Goal: Information Seeking & Learning: Learn about a topic

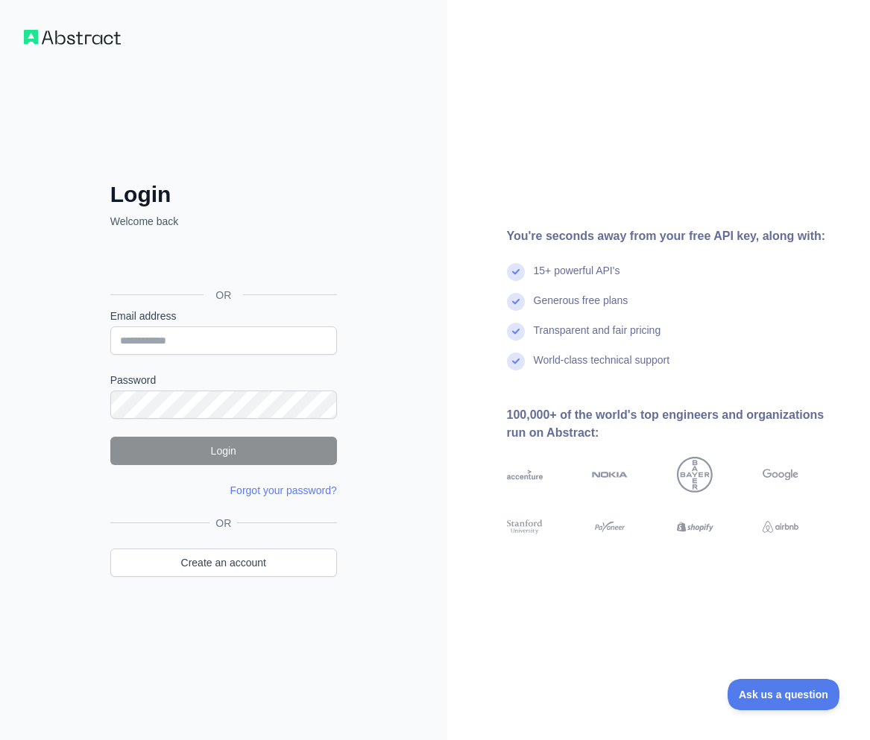
click at [88, 195] on div "Login Welcome back OR Email address Password Login Forgot your password? Please…" at bounding box center [224, 400] width 286 height 438
click at [200, 567] on link "Create an account" at bounding box center [223, 563] width 227 height 28
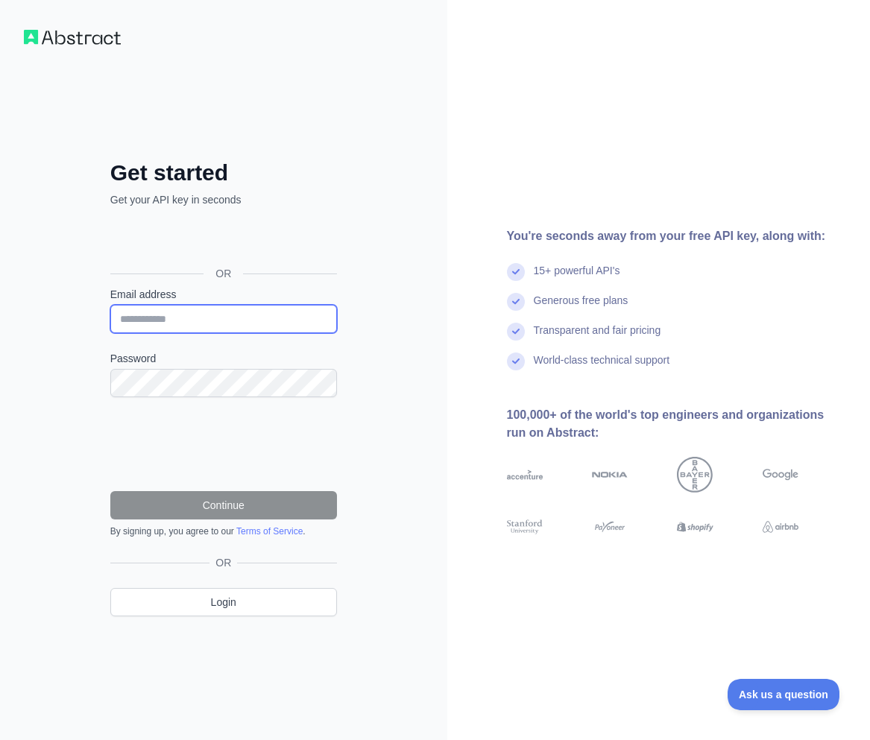
click at [177, 312] on input "Email address" at bounding box center [223, 319] width 227 height 28
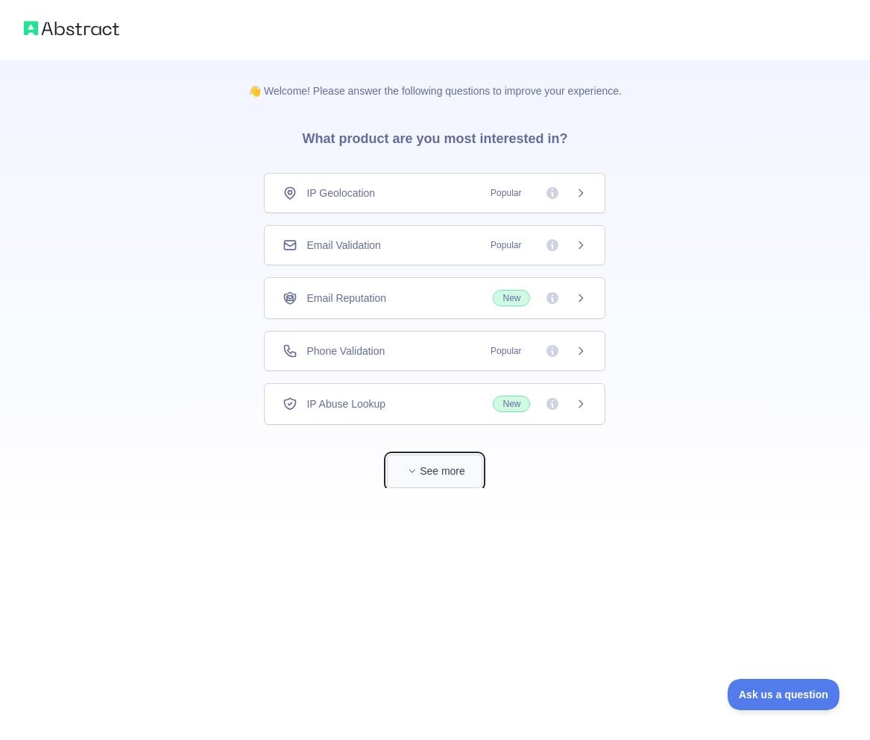
click at [415, 476] on span "button" at bounding box center [412, 471] width 15 height 15
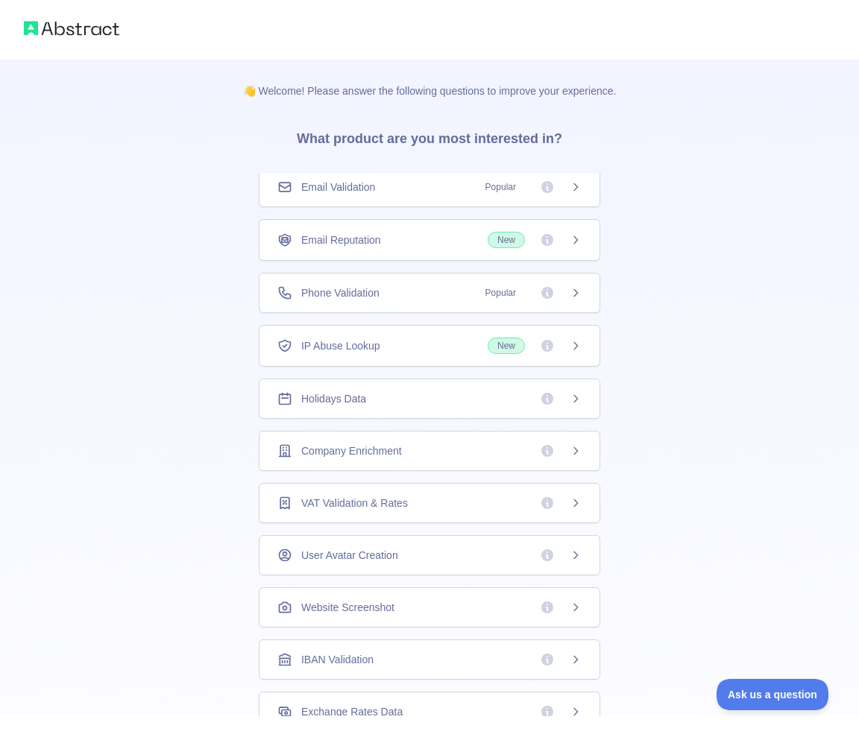
scroll to position [208, 0]
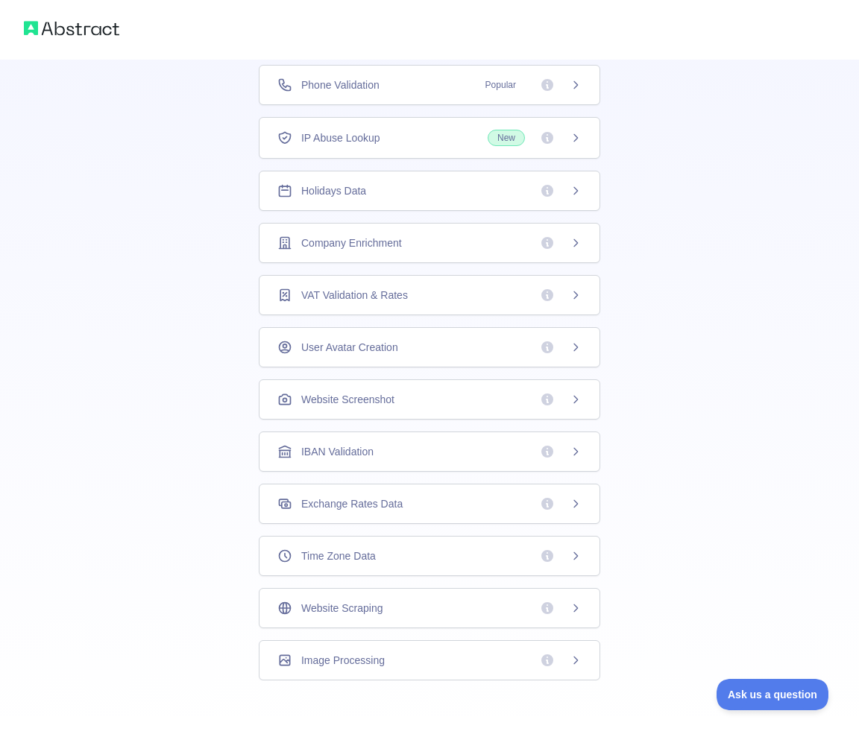
click at [429, 594] on div "Website Scraping" at bounding box center [430, 608] width 342 height 40
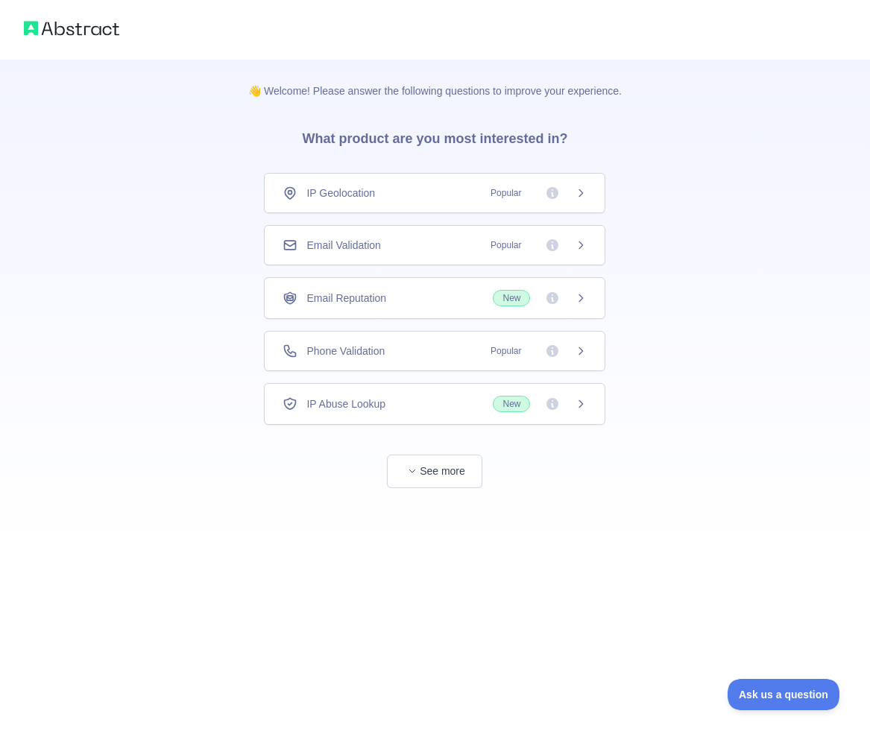
click at [582, 247] on icon at bounding box center [581, 245] width 4 height 7
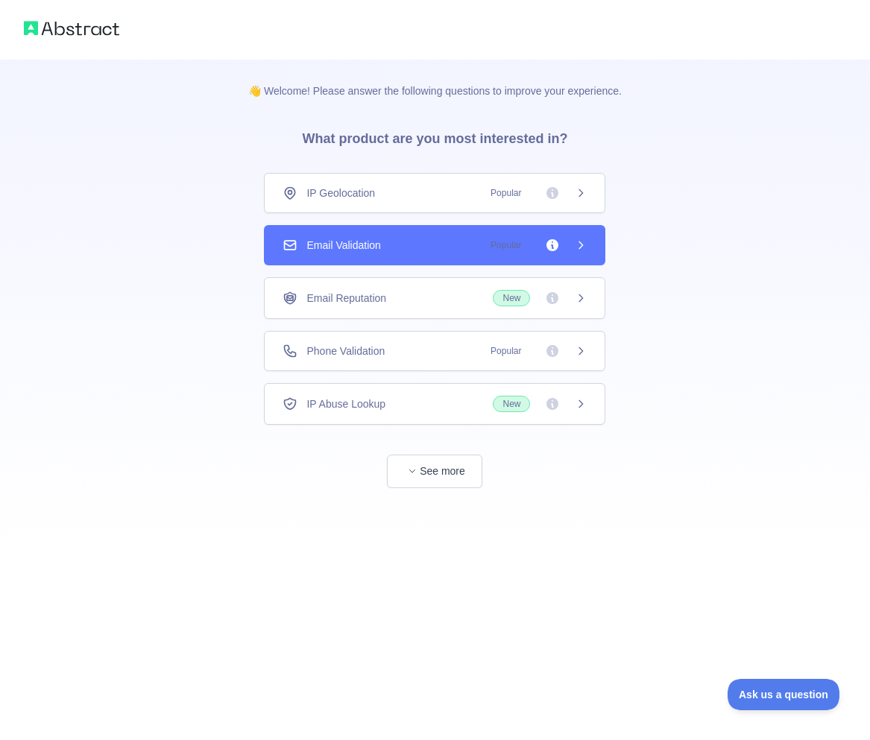
click at [583, 348] on icon at bounding box center [581, 351] width 12 height 12
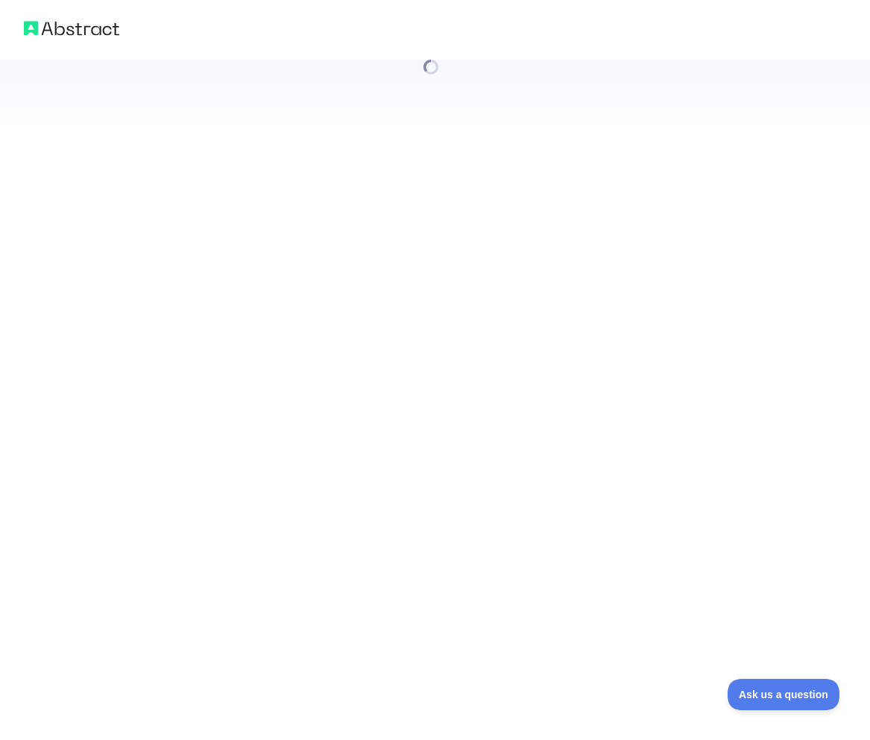
click at [588, 291] on div at bounding box center [435, 370] width 870 height 740
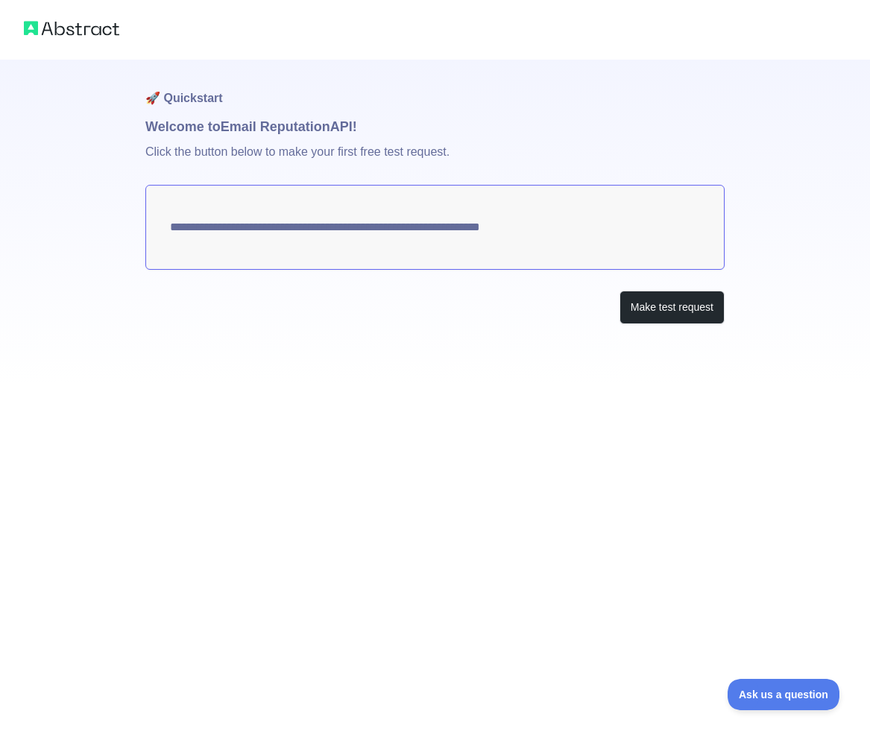
click at [312, 221] on textarea "**********" at bounding box center [434, 227] width 579 height 85
drag, startPoint x: 345, startPoint y: 221, endPoint x: 572, endPoint y: 265, distance: 230.9
click at [462, 239] on textarea "**********" at bounding box center [434, 227] width 579 height 85
drag, startPoint x: 662, startPoint y: 314, endPoint x: 275, endPoint y: 261, distance: 390.6
click at [295, 281] on div "**********" at bounding box center [434, 222] width 579 height 324
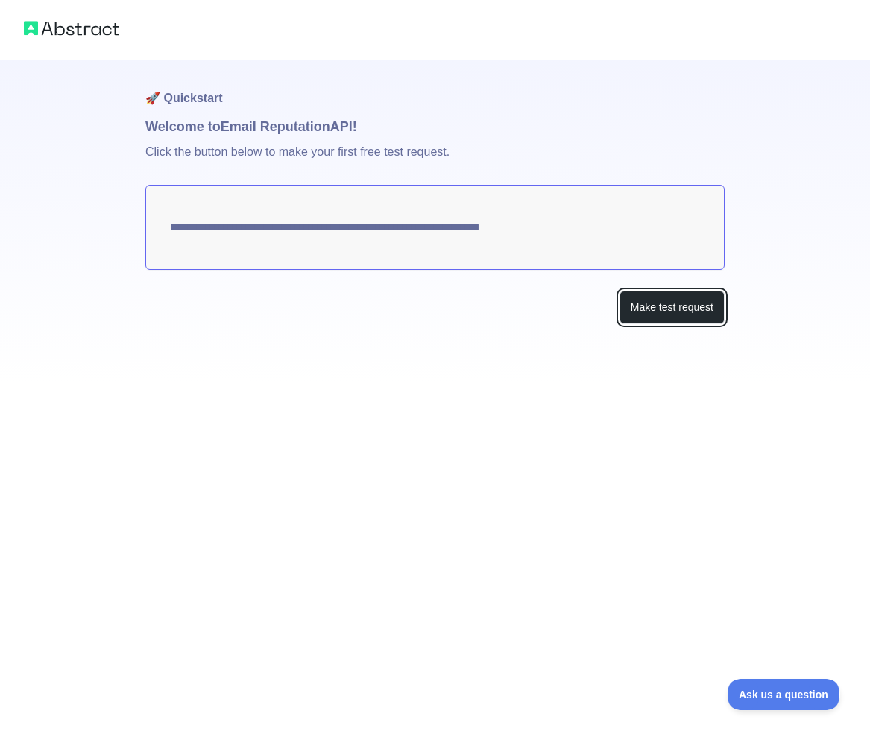
drag, startPoint x: 428, startPoint y: 224, endPoint x: 180, endPoint y: 224, distance: 248.3
click at [180, 224] on textarea "**********" at bounding box center [434, 227] width 579 height 85
drag, startPoint x: 180, startPoint y: 224, endPoint x: 162, endPoint y: 232, distance: 19.7
click at [177, 225] on textarea "**********" at bounding box center [434, 227] width 579 height 85
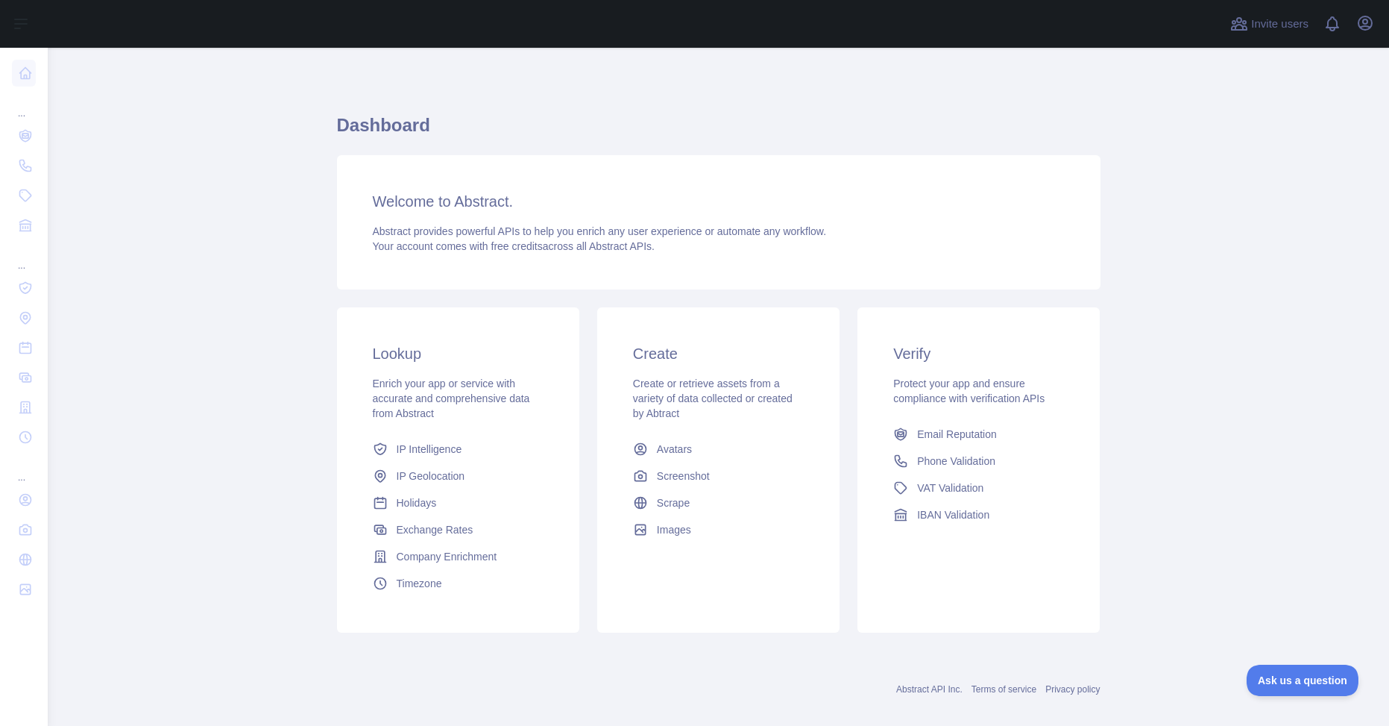
drag, startPoint x: 362, startPoint y: 199, endPoint x: 677, endPoint y: 266, distance: 322.5
click at [677, 266] on div "Welcome to Abstract. Abstract provides powerful APIs to help you enrich any use…" at bounding box center [719, 222] width 764 height 134
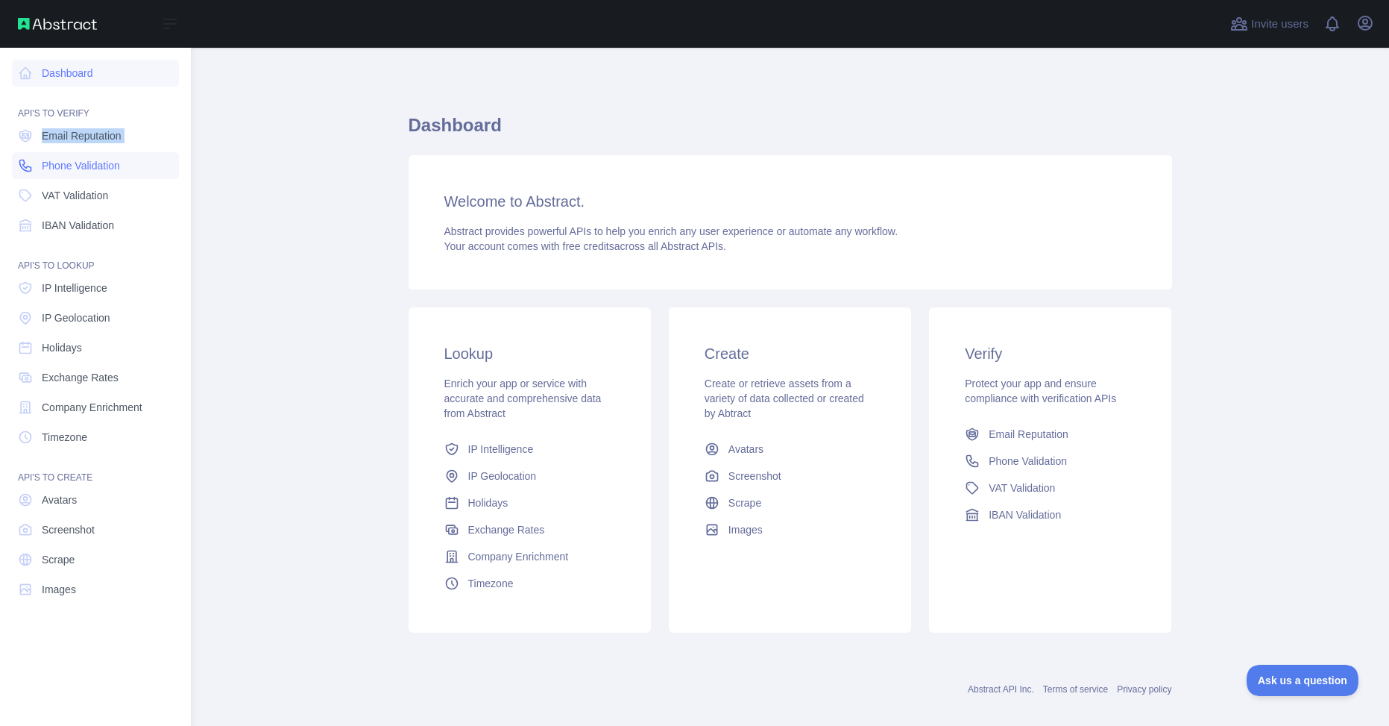
drag, startPoint x: 57, startPoint y: 119, endPoint x: 54, endPoint y: 177, distance: 57.5
click at [54, 177] on nav "Dashboard API'S TO VERIFY Email Reputation Phone Validation VAT Validation IBAN…" at bounding box center [95, 375] width 167 height 654
click at [51, 659] on nav "Dashboard API'S TO VERIFY Email Reputation Phone Validation VAT Validation IBAN…" at bounding box center [95, 375] width 167 height 654
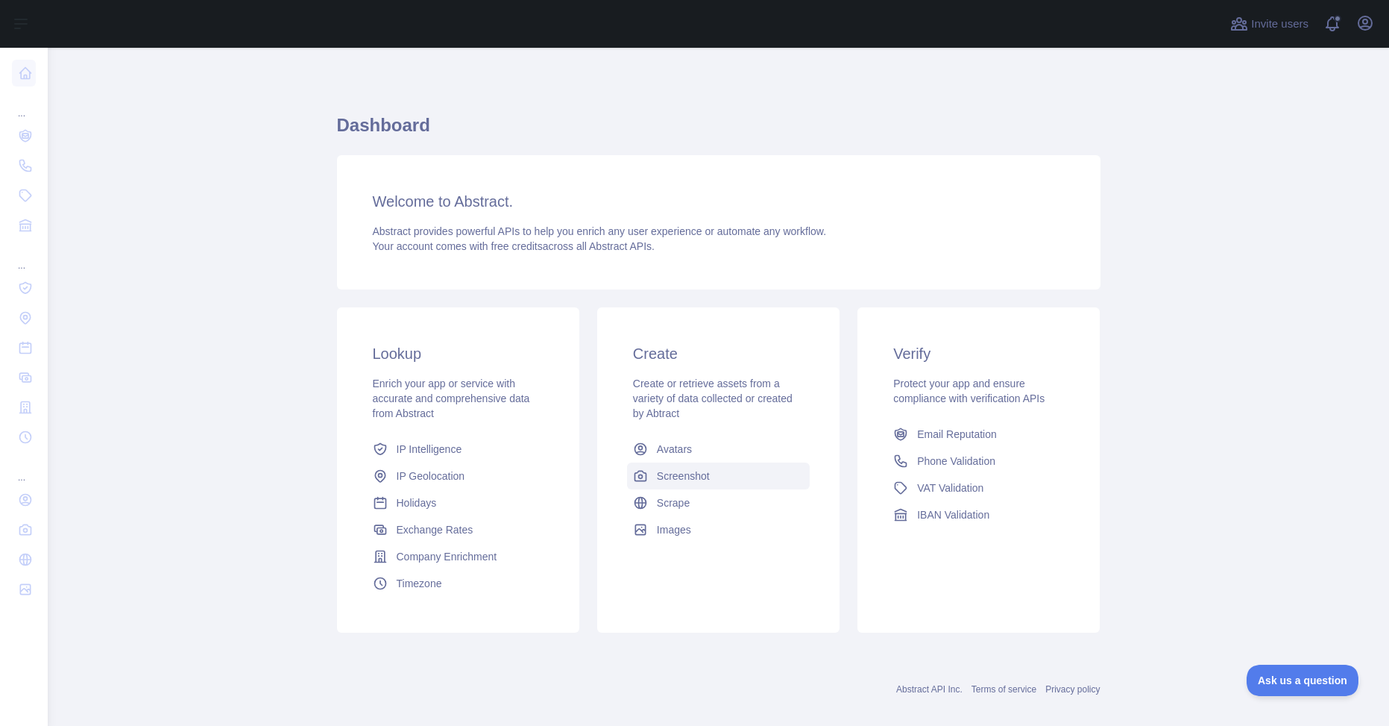
scroll to position [17, 0]
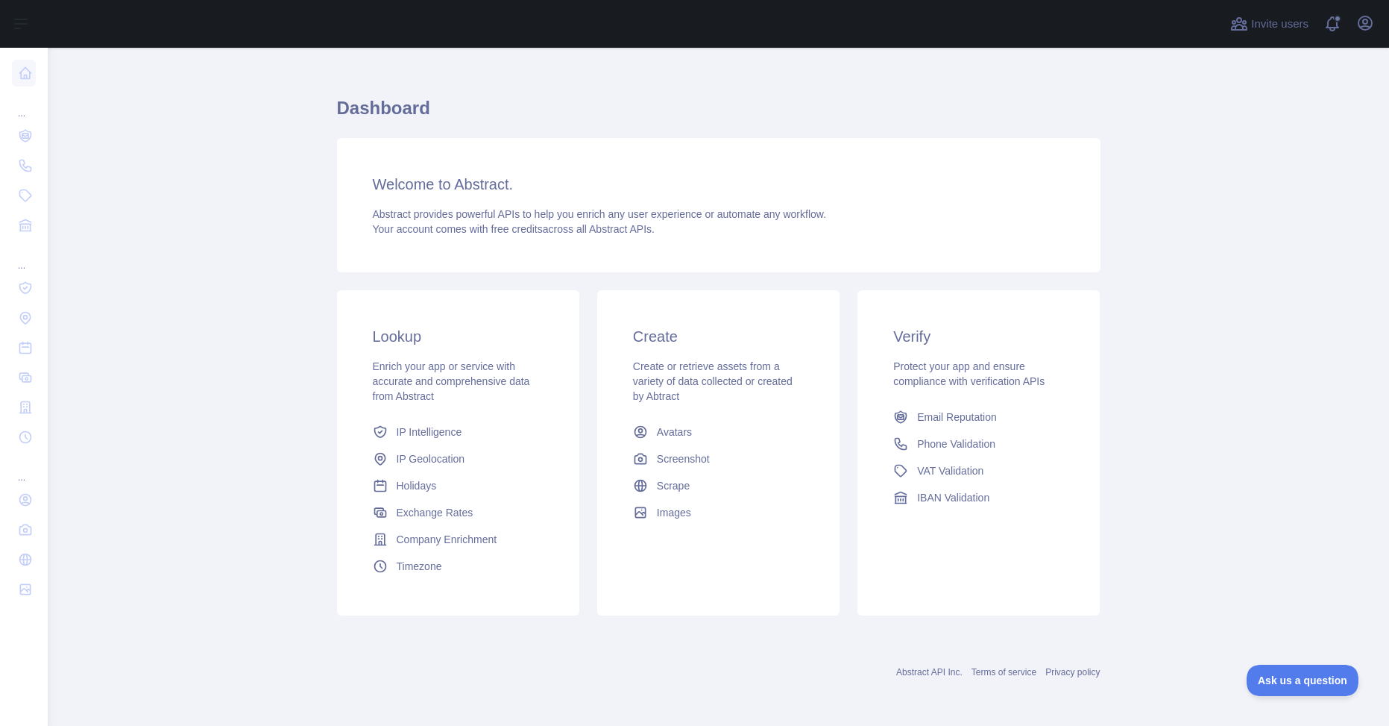
click at [474, 397] on div "Enrich your app or service with accurate and comprehensive data from Abstract" at bounding box center [458, 381] width 171 height 45
click at [447, 541] on span "Company Enrichment" at bounding box center [447, 539] width 101 height 15
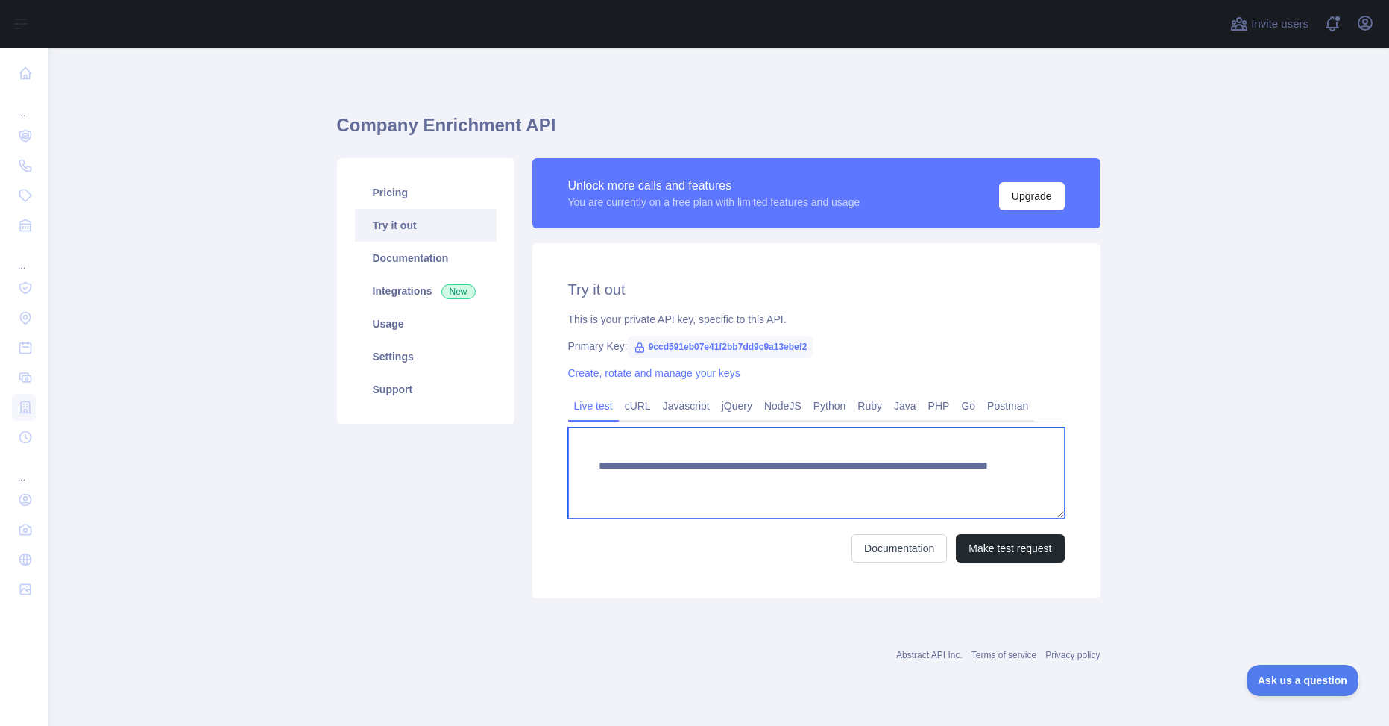
drag, startPoint x: 843, startPoint y: 471, endPoint x: 569, endPoint y: 447, distance: 274.7
click at [569, 447] on textarea "**********" at bounding box center [816, 472] width 497 height 91
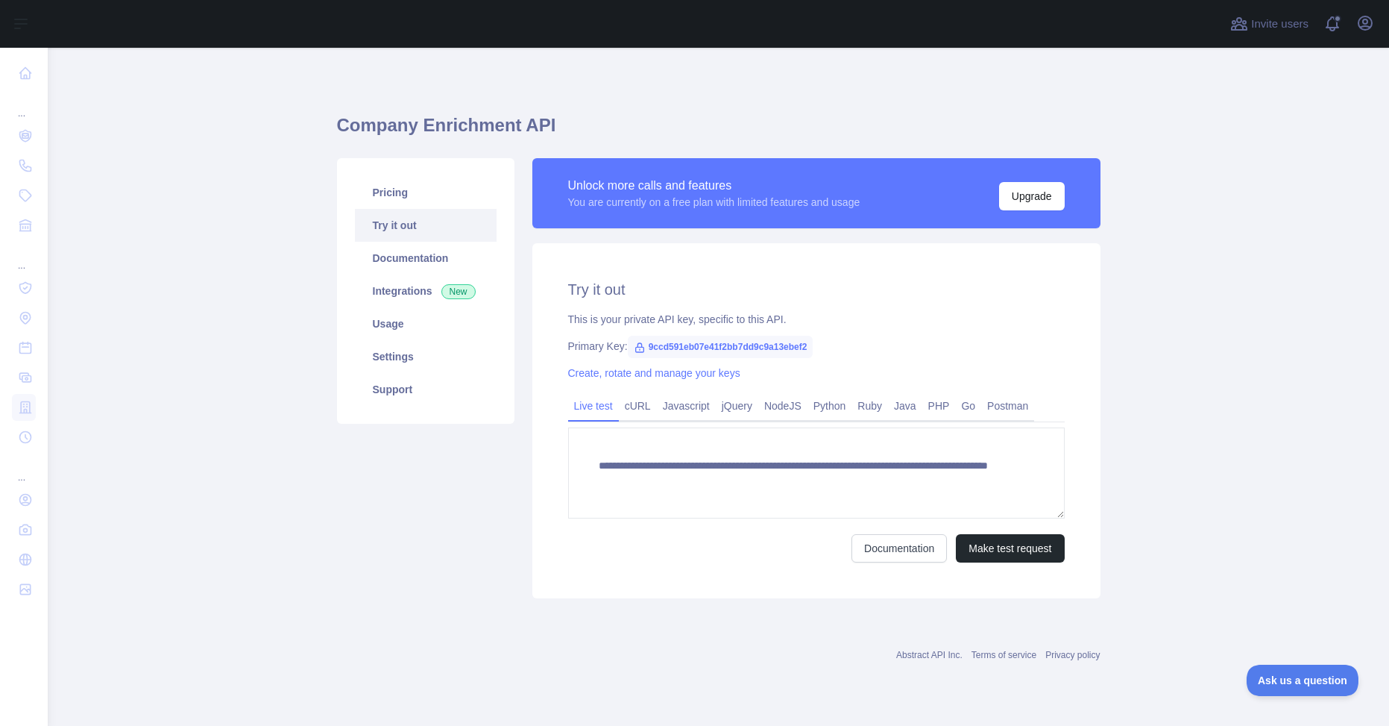
click at [388, 225] on link "Try it out" at bounding box center [426, 225] width 142 height 33
click at [636, 344] on icon at bounding box center [640, 348] width 12 height 12
drag, startPoint x: 646, startPoint y: 347, endPoint x: 867, endPoint y: 356, distance: 221.6
click at [867, 356] on div "**********" at bounding box center [816, 420] width 568 height 355
copy span "9ccd591eb07e41f2bb7dd9c9a13ebef2"
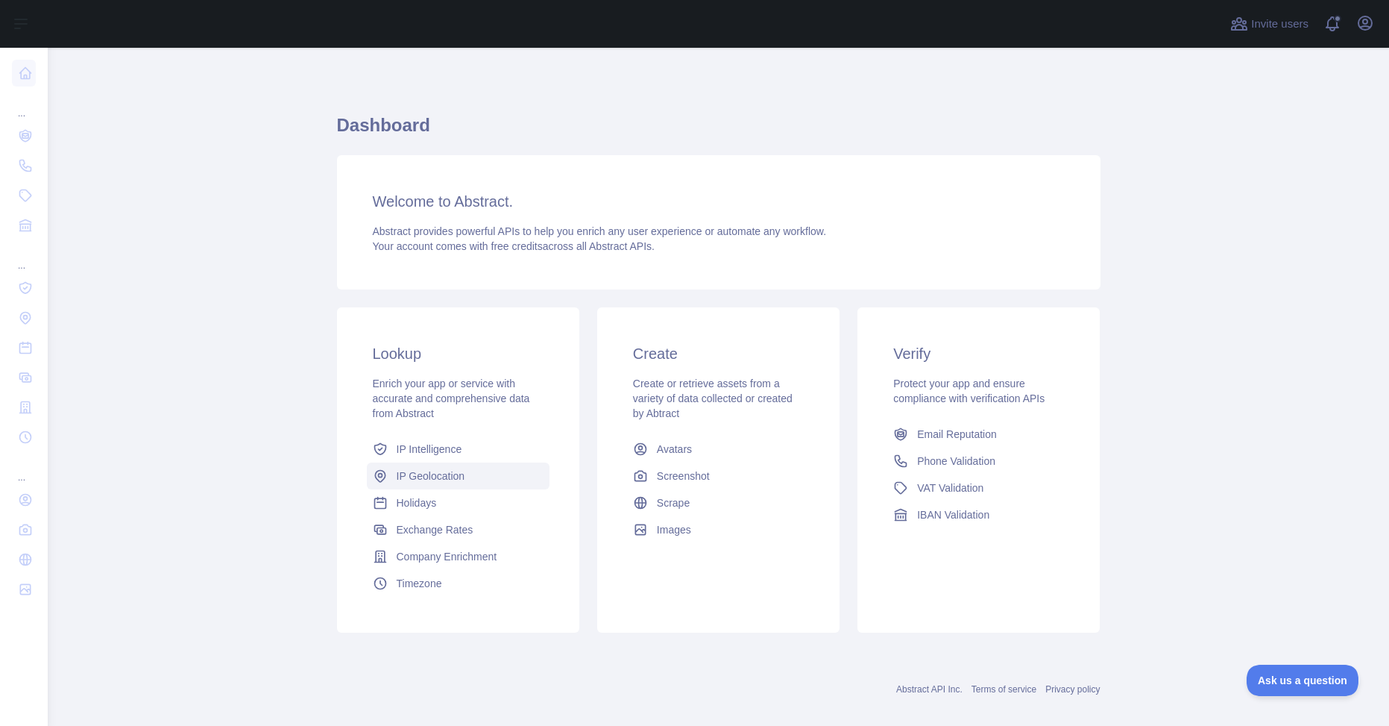
click at [406, 477] on span "IP Geolocation" at bounding box center [431, 475] width 69 height 15
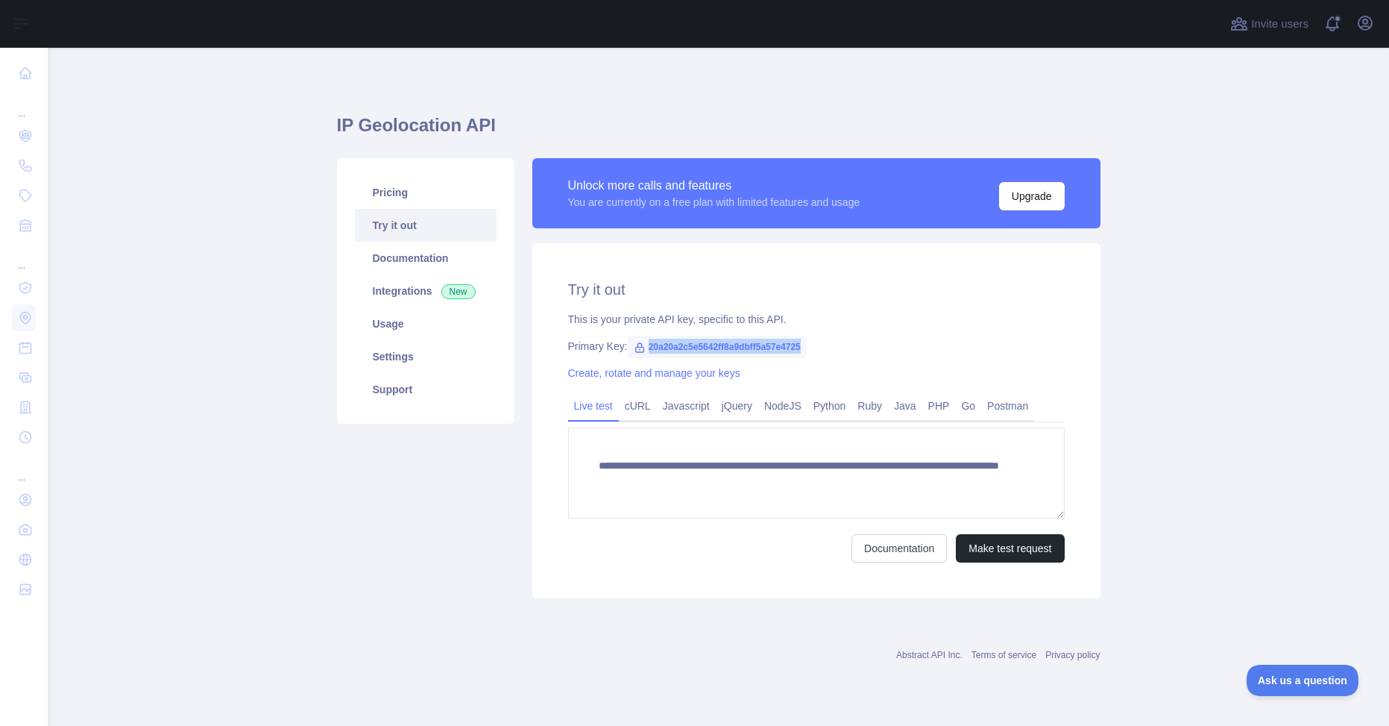
drag, startPoint x: 824, startPoint y: 347, endPoint x: 649, endPoint y: 347, distance: 175.2
click at [649, 347] on div "Primary Key: 20a20a2c5e5642ff8a9dbff5a57e4725" at bounding box center [816, 346] width 497 height 15
copy span "20a20a2c5e5642ff8a9dbff5a57e4725"
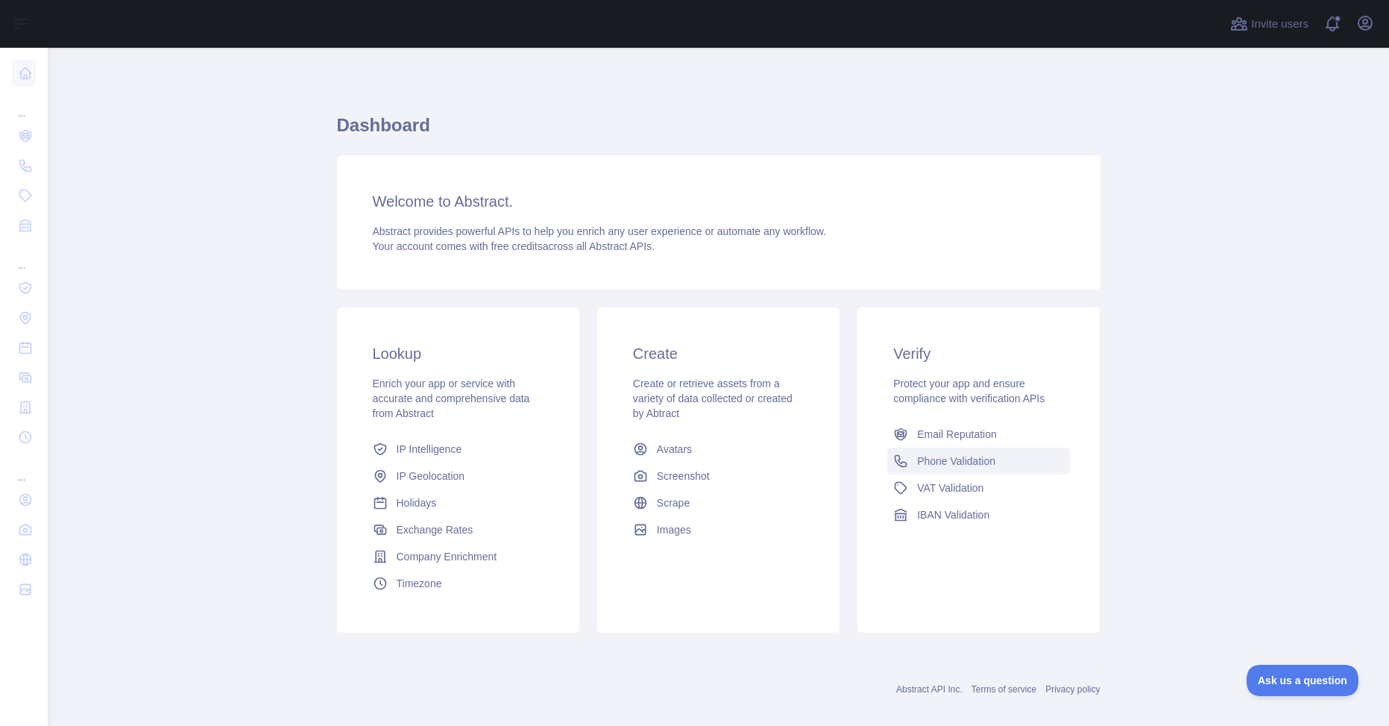
click at [949, 460] on span "Phone Validation" at bounding box center [956, 460] width 78 height 15
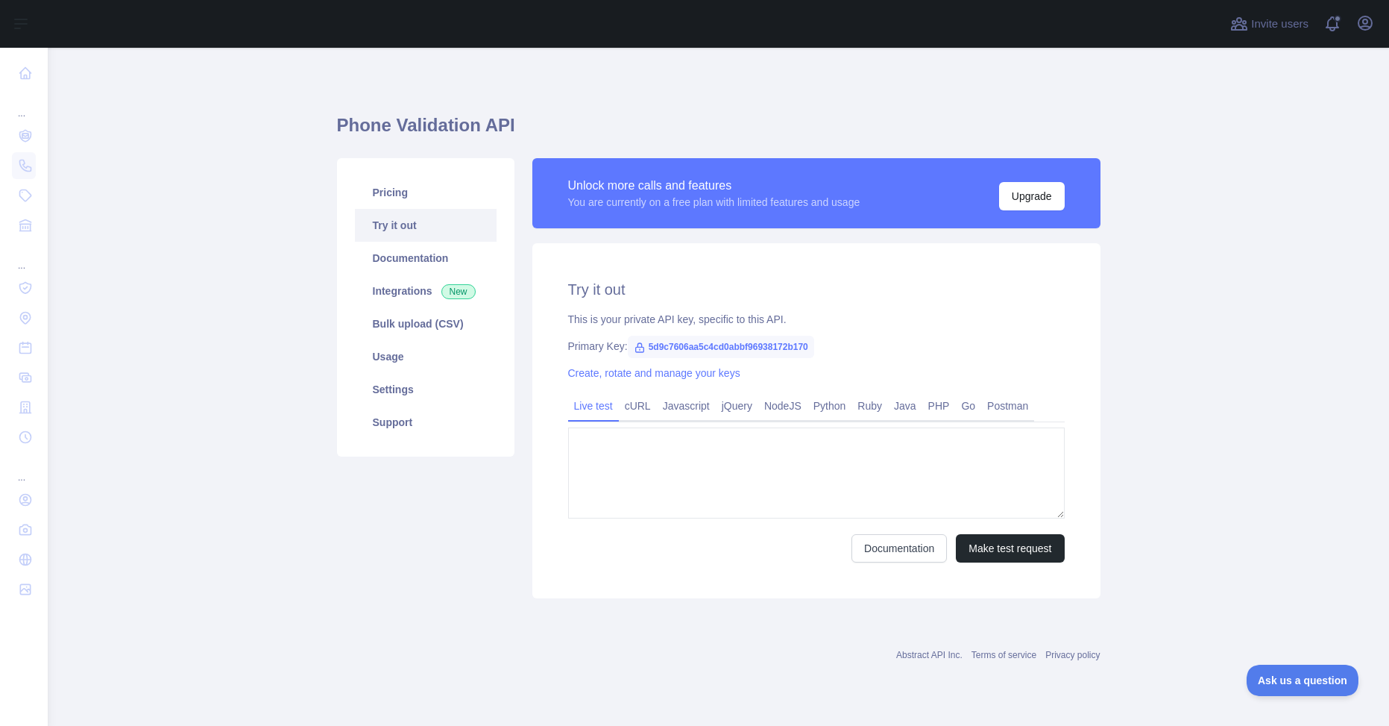
type textarea "**********"
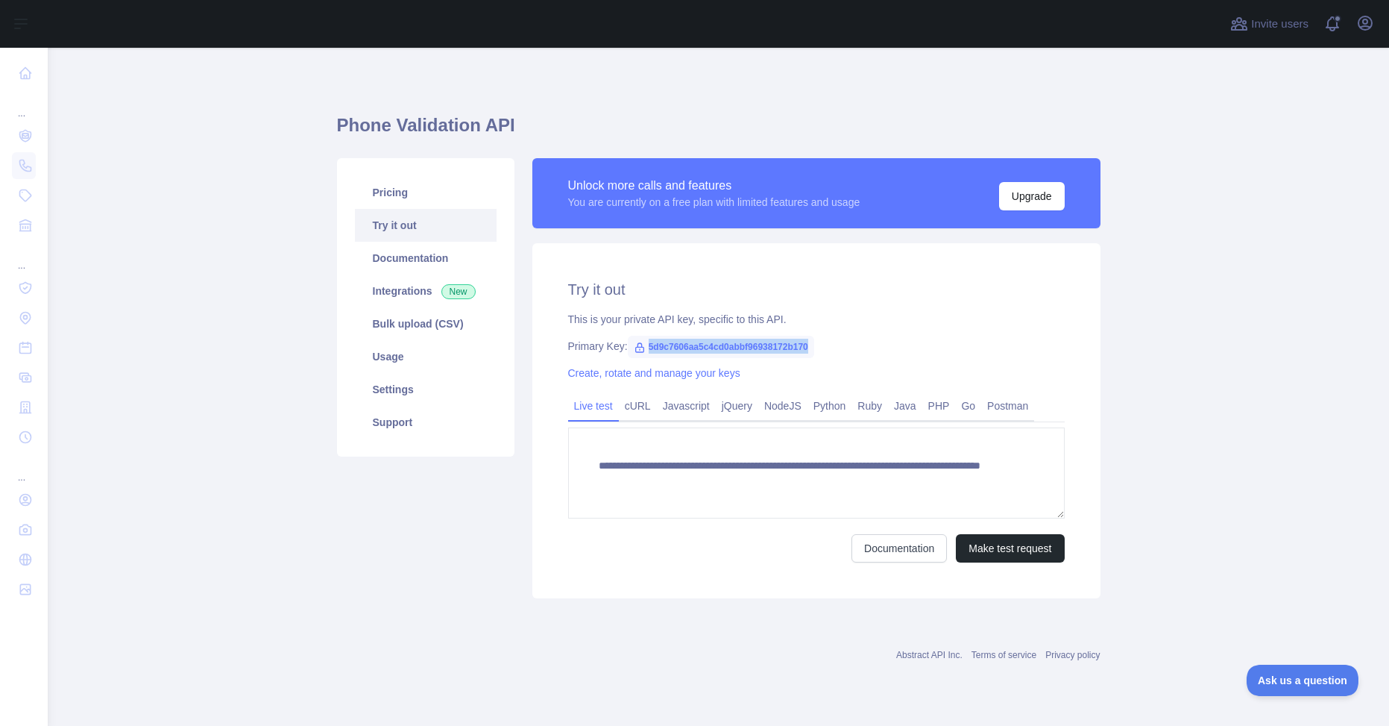
drag, startPoint x: 790, startPoint y: 340, endPoint x: 643, endPoint y: 339, distance: 147.6
click at [643, 339] on div "Primary Key: 5d9c7606aa5c4cd0abbf96938172b170" at bounding box center [816, 346] width 497 height 15
copy span "5d9c7606aa5c4cd0abbf96938172b170"
